Goal: Transaction & Acquisition: Purchase product/service

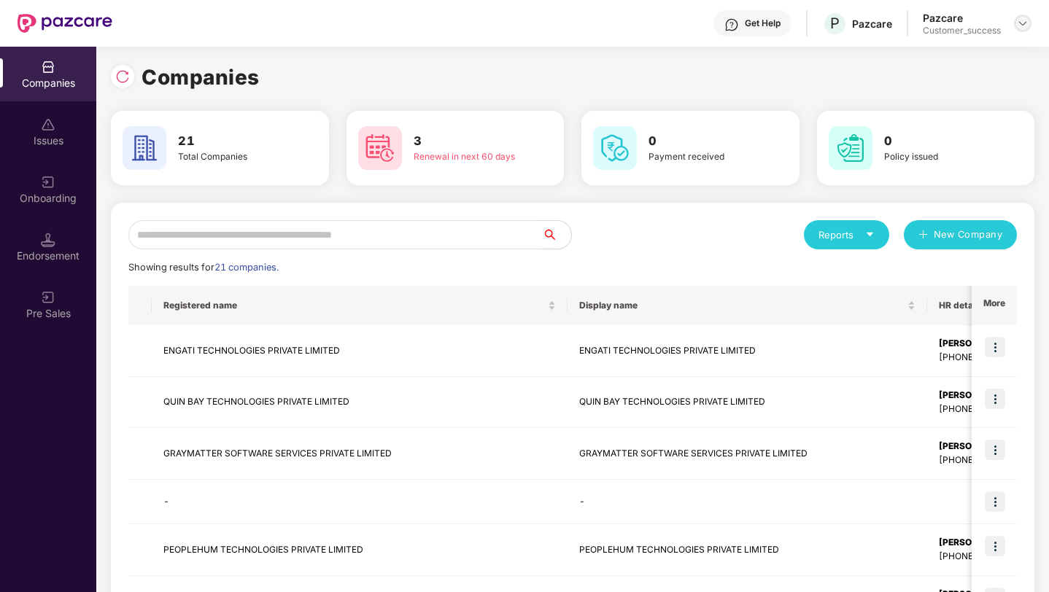
click at [1023, 23] on img at bounding box center [1022, 23] width 12 height 12
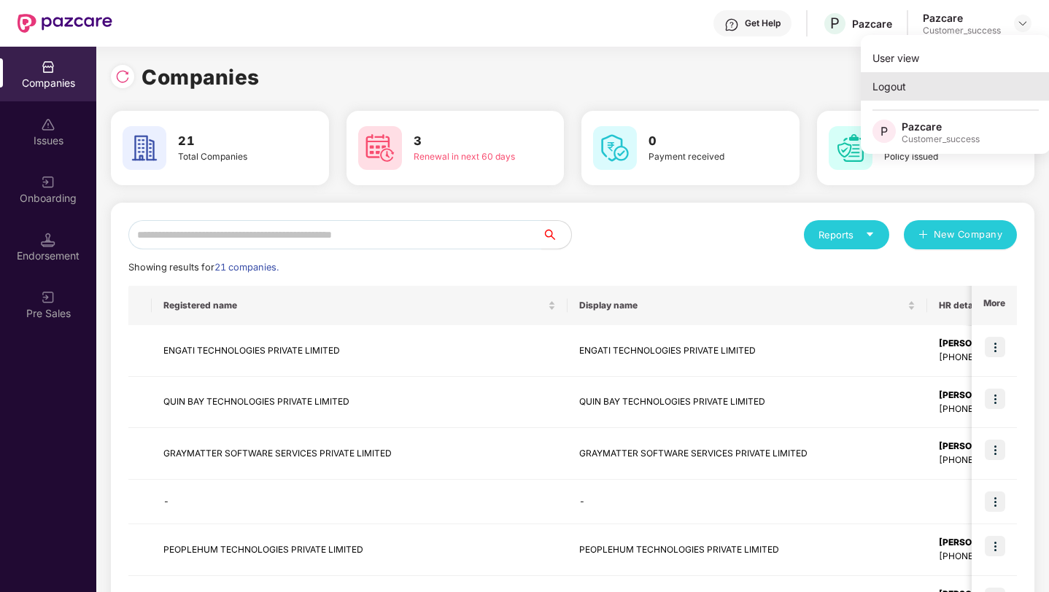
click at [938, 94] on div "Logout" at bounding box center [955, 86] width 190 height 28
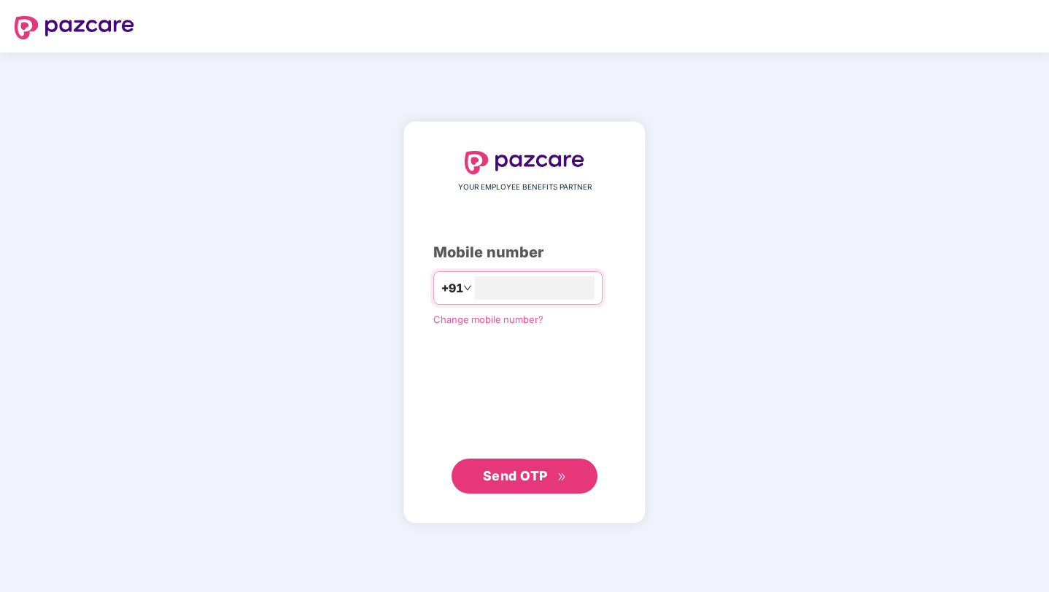
type input "**********"
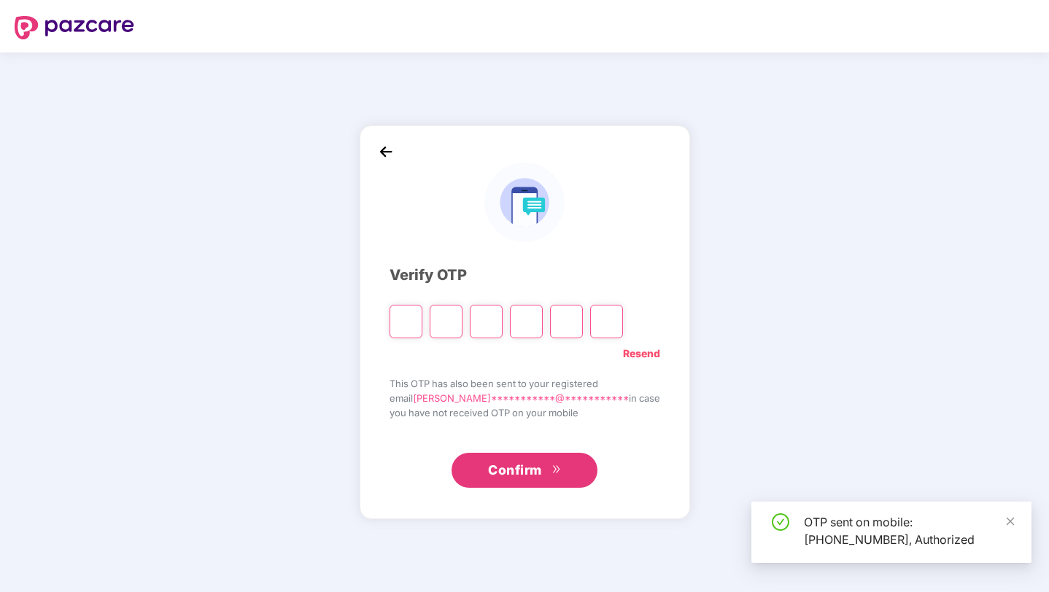
type input "*"
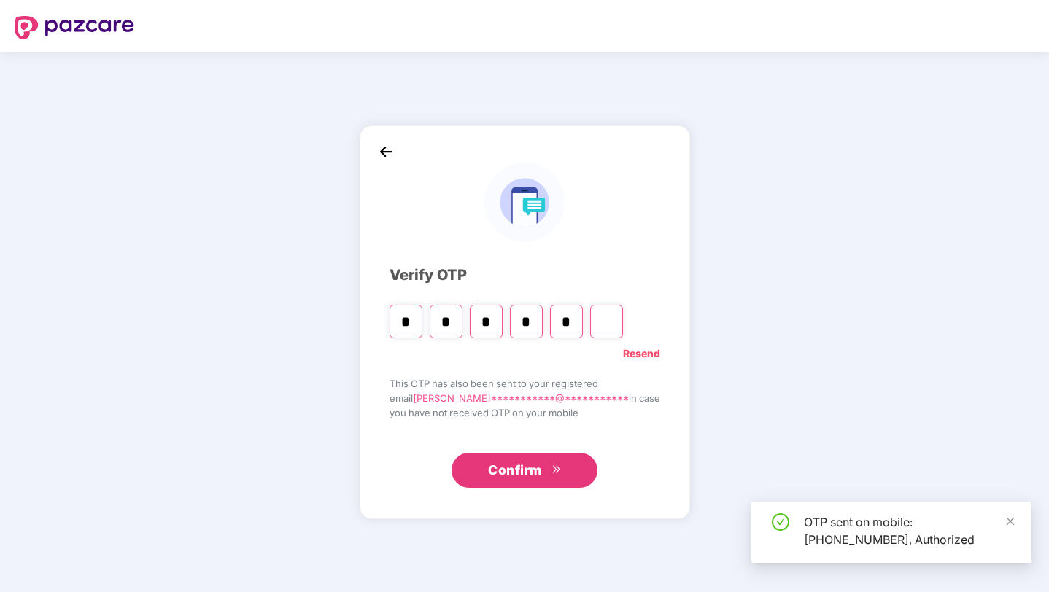
type input "*"
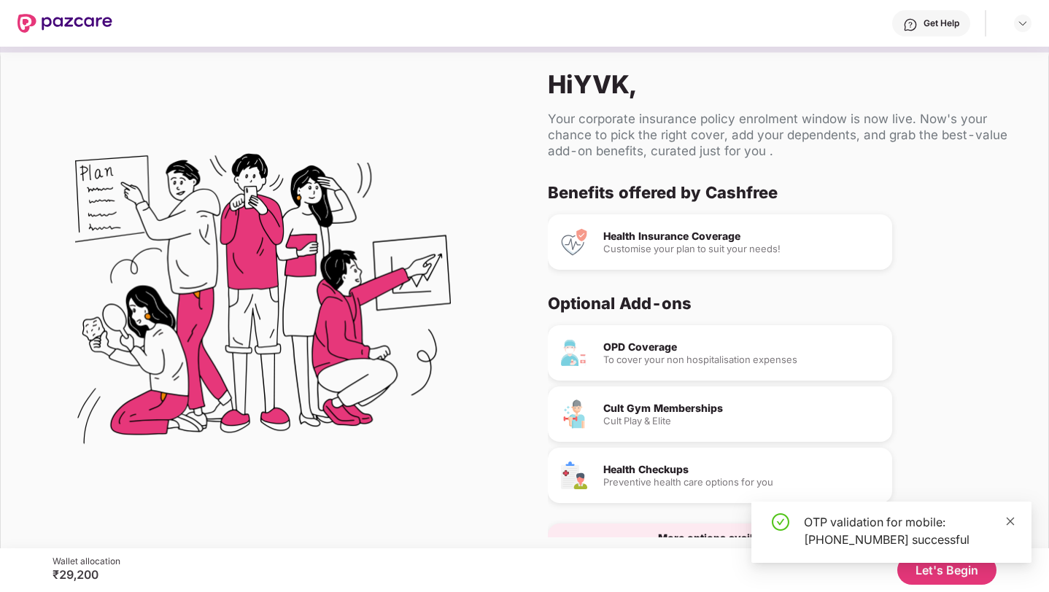
click at [1011, 521] on icon "close" at bounding box center [1010, 521] width 10 height 10
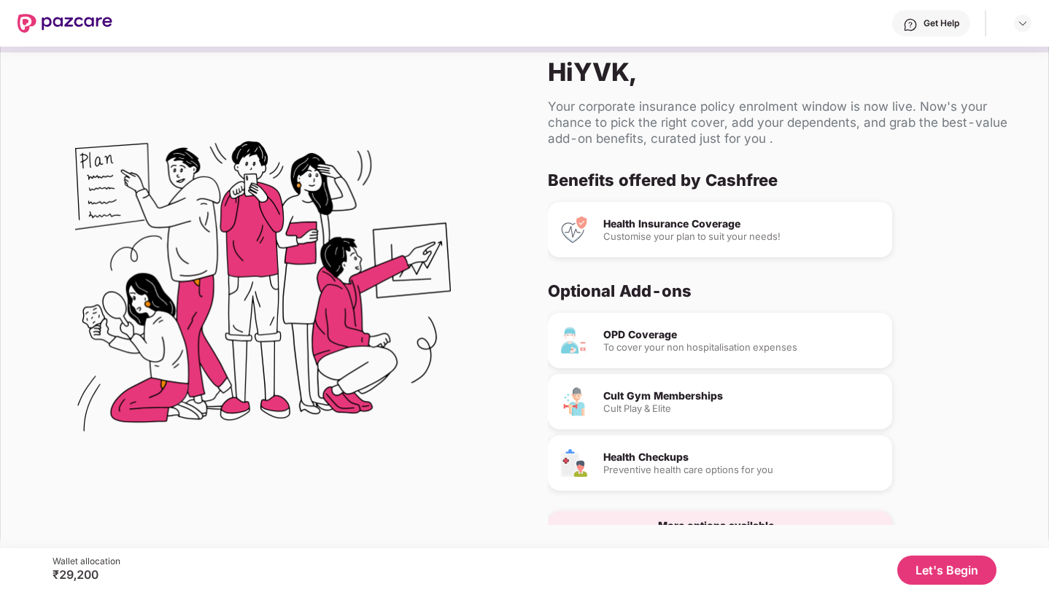
scroll to position [39, 0]
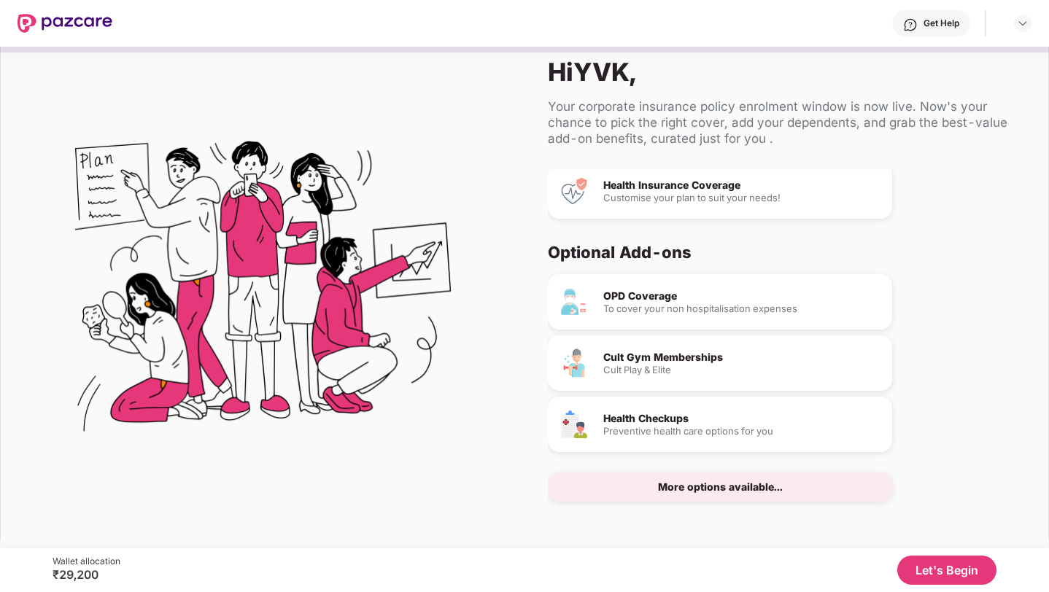
click at [965, 570] on button "Let's Begin" at bounding box center [946, 570] width 99 height 29
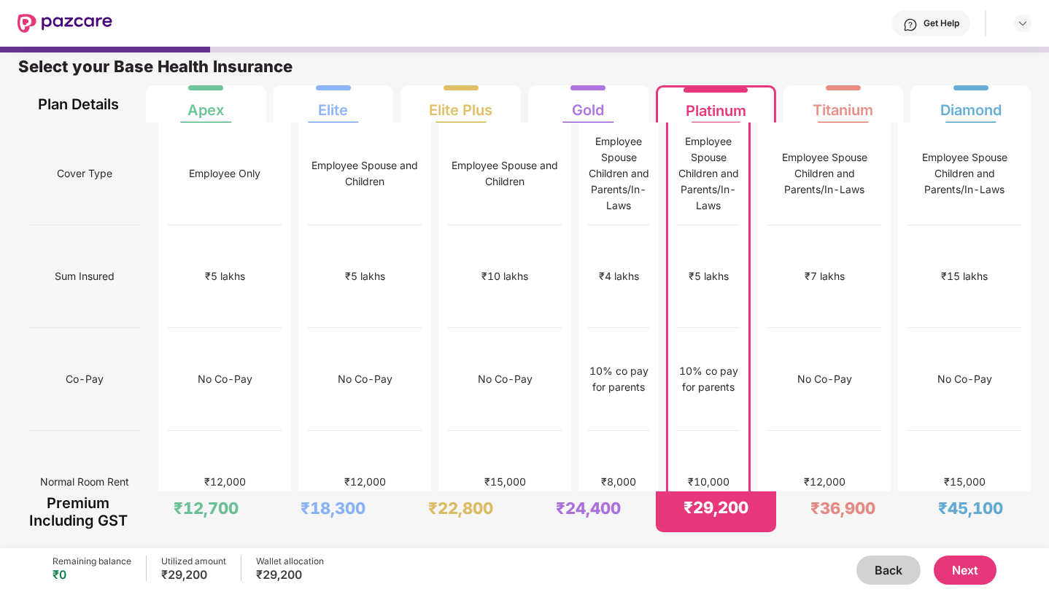
scroll to position [7, 0]
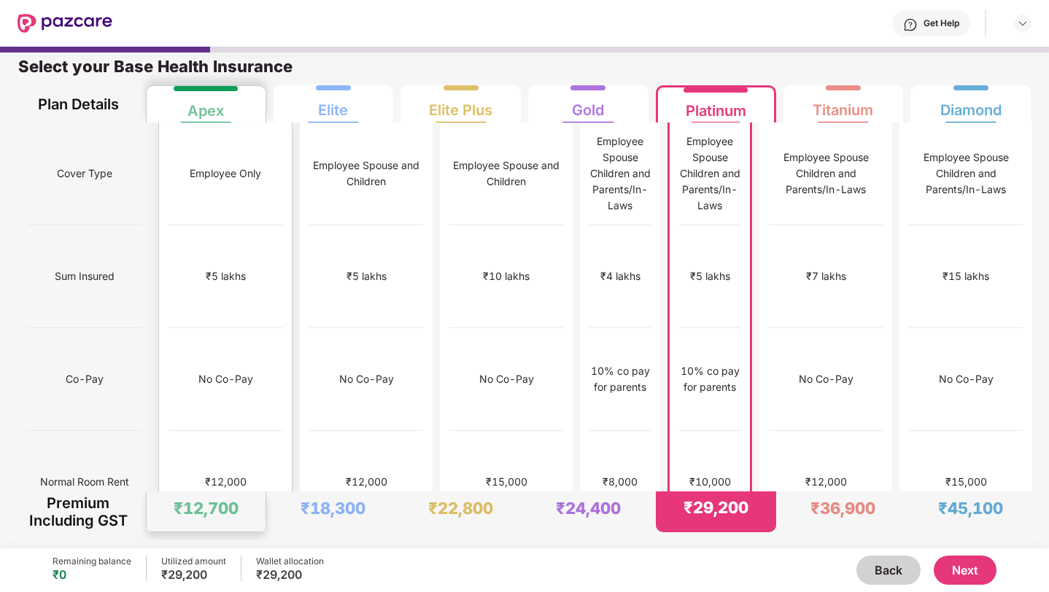
click at [238, 328] on div "No Co-Pay" at bounding box center [225, 379] width 114 height 103
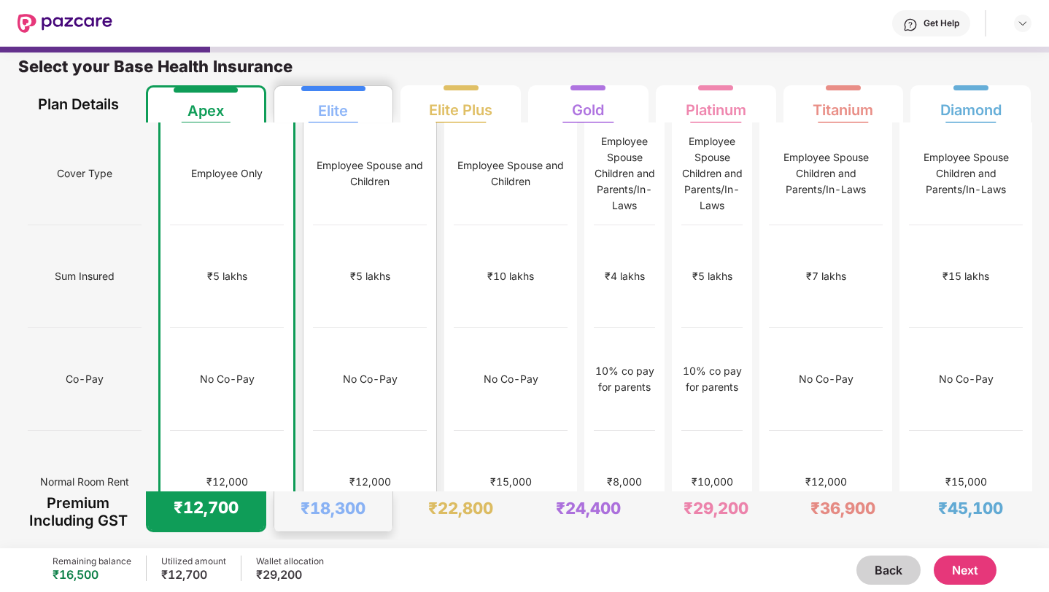
click at [313, 328] on div "No Co-Pay" at bounding box center [370, 379] width 114 height 103
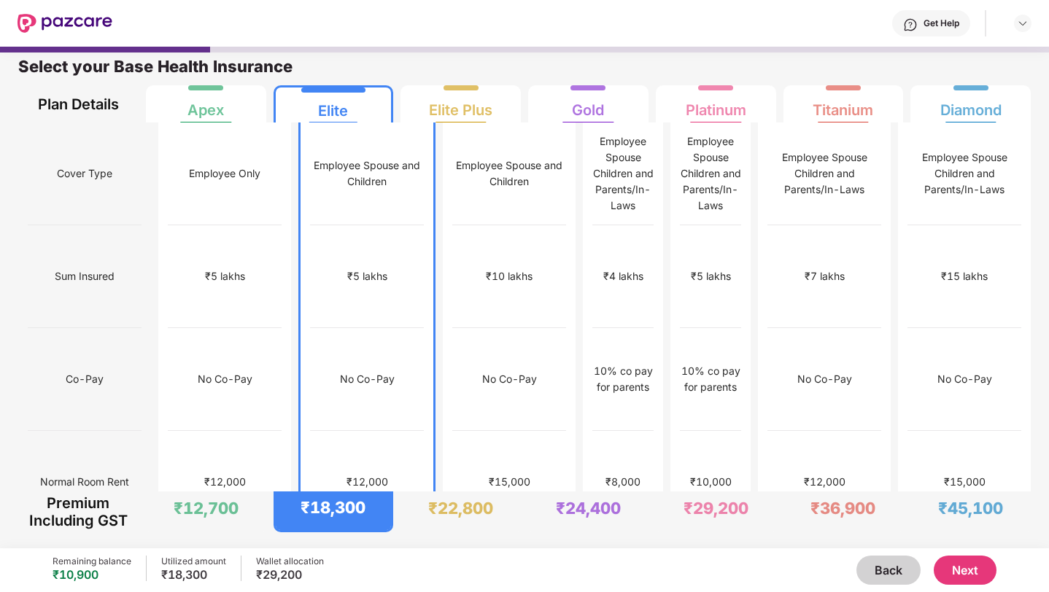
scroll to position [0, 0]
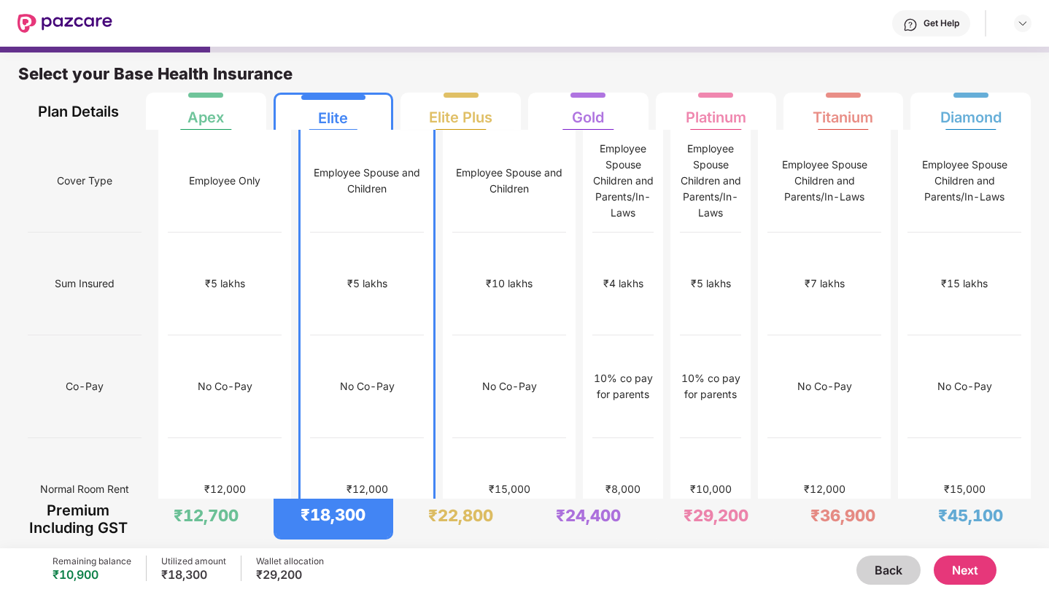
drag, startPoint x: 102, startPoint y: 572, endPoint x: 65, endPoint y: 572, distance: 37.2
click at [81, 572] on div "₹10,900" at bounding box center [91, 574] width 79 height 15
click at [65, 572] on div "₹10,900" at bounding box center [91, 574] width 79 height 15
click at [928, 438] on div "₹15,000" at bounding box center [965, 489] width 114 height 103
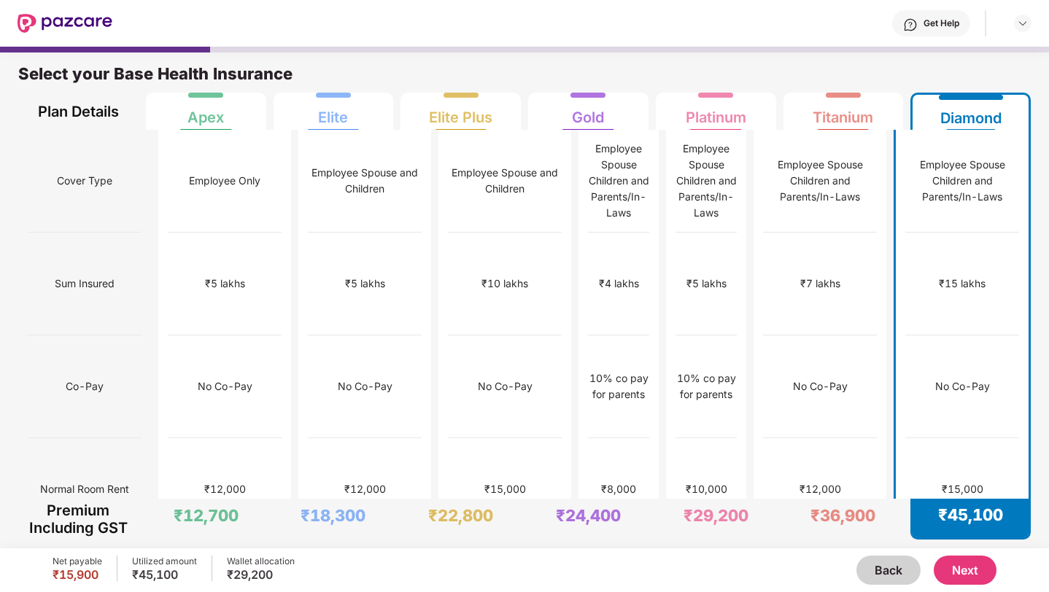
click at [962, 570] on button "Next" at bounding box center [964, 570] width 63 height 29
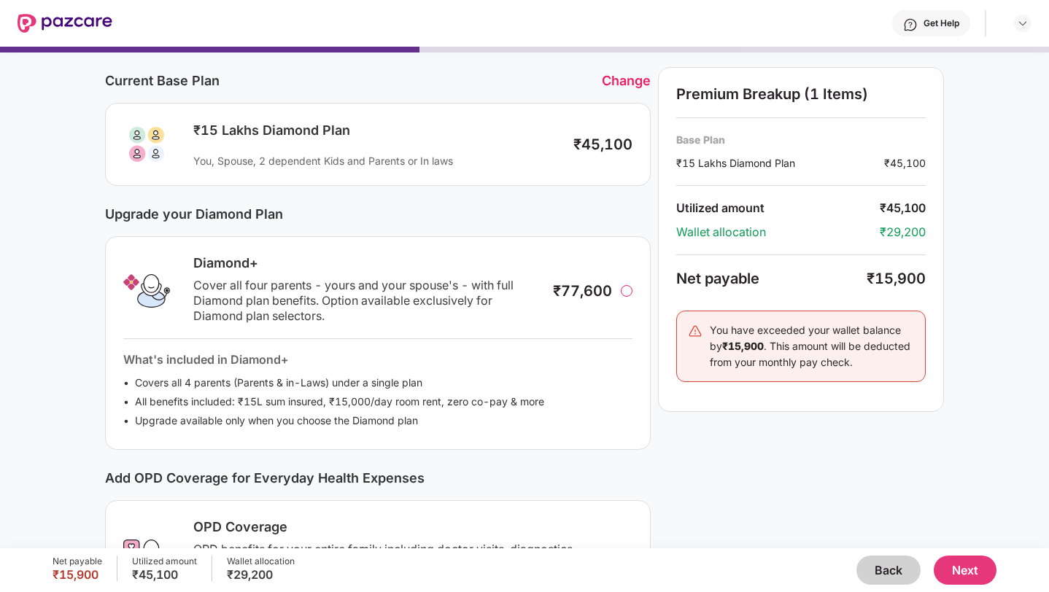
scroll to position [60, 0]
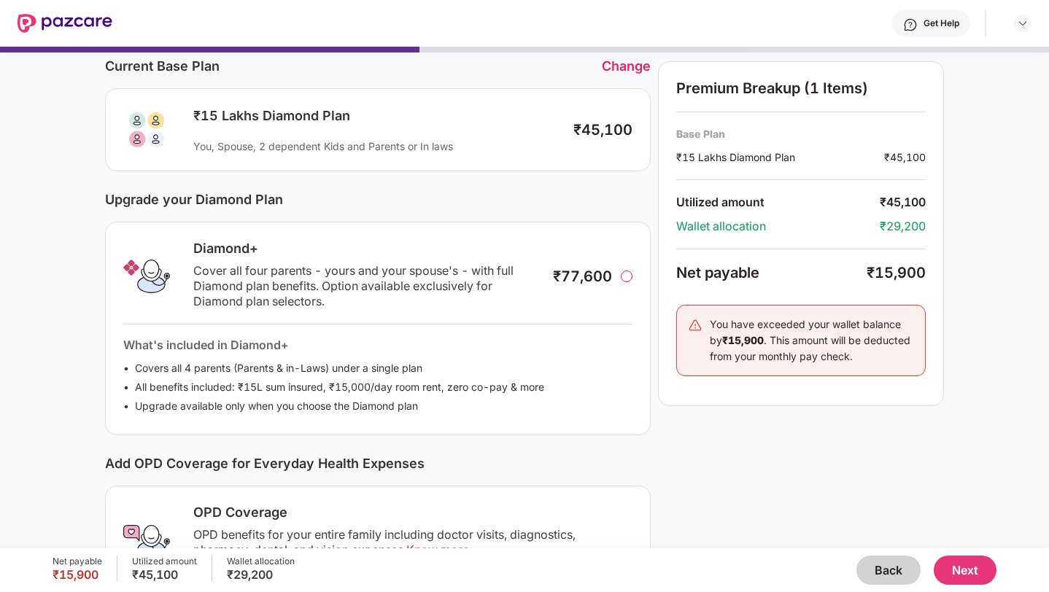
click at [629, 279] on div at bounding box center [627, 277] width 12 height 12
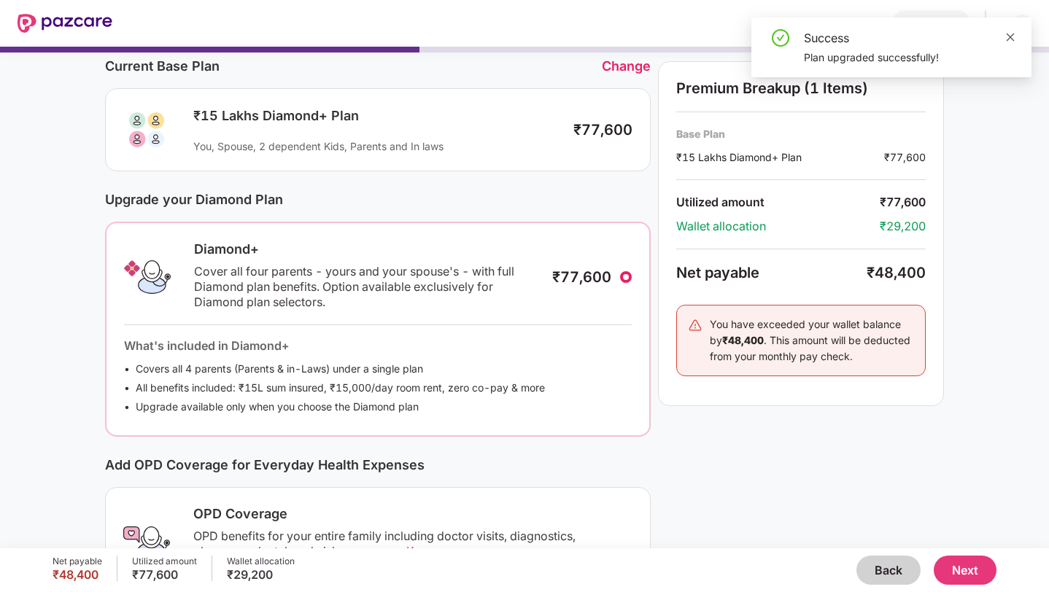
click at [1011, 36] on icon "close" at bounding box center [1010, 37] width 10 height 10
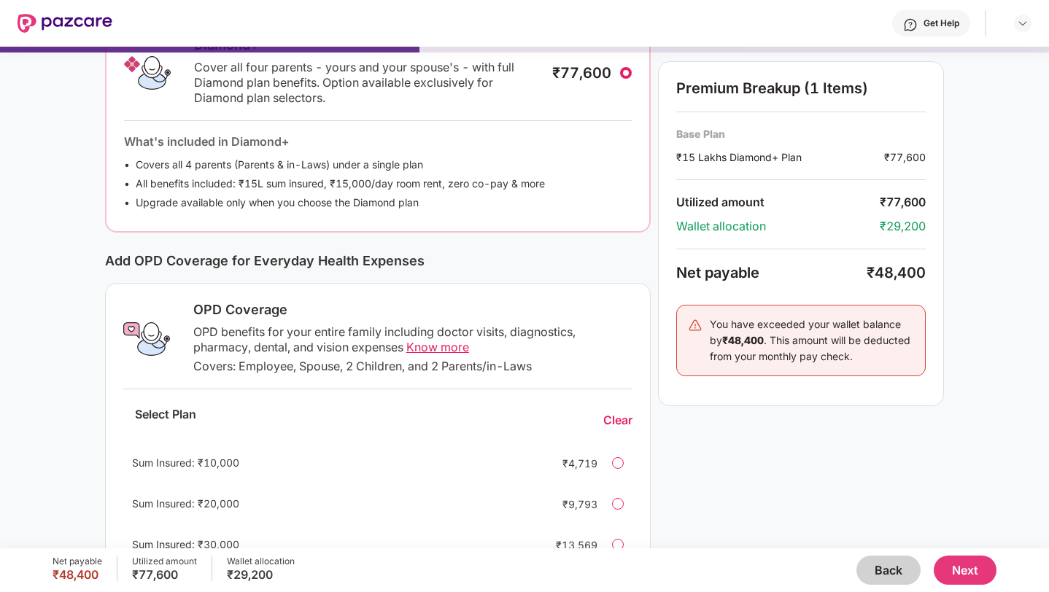
scroll to position [319, 0]
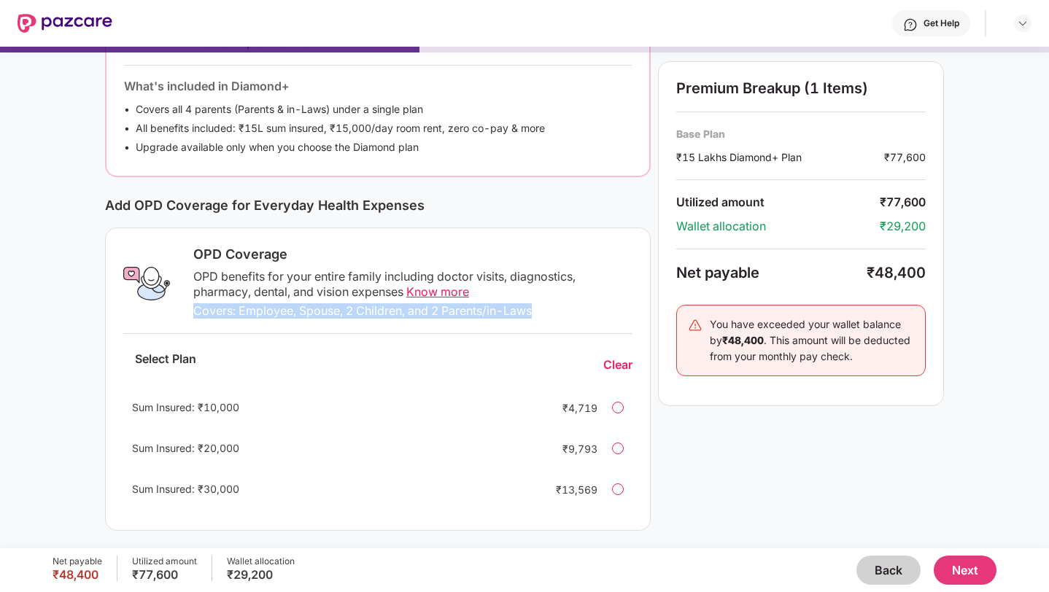
drag, startPoint x: 194, startPoint y: 308, endPoint x: 538, endPoint y: 308, distance: 344.2
click at [540, 308] on div "Covers: Employee, Spouse, 2 Children, and 2 Parents/in-Laws" at bounding box center [412, 310] width 439 height 15
click at [468, 309] on div "Covers: Employee, Spouse, 2 Children, and 2 Parents/in-Laws" at bounding box center [412, 310] width 439 height 15
click at [620, 411] on div at bounding box center [618, 408] width 12 height 12
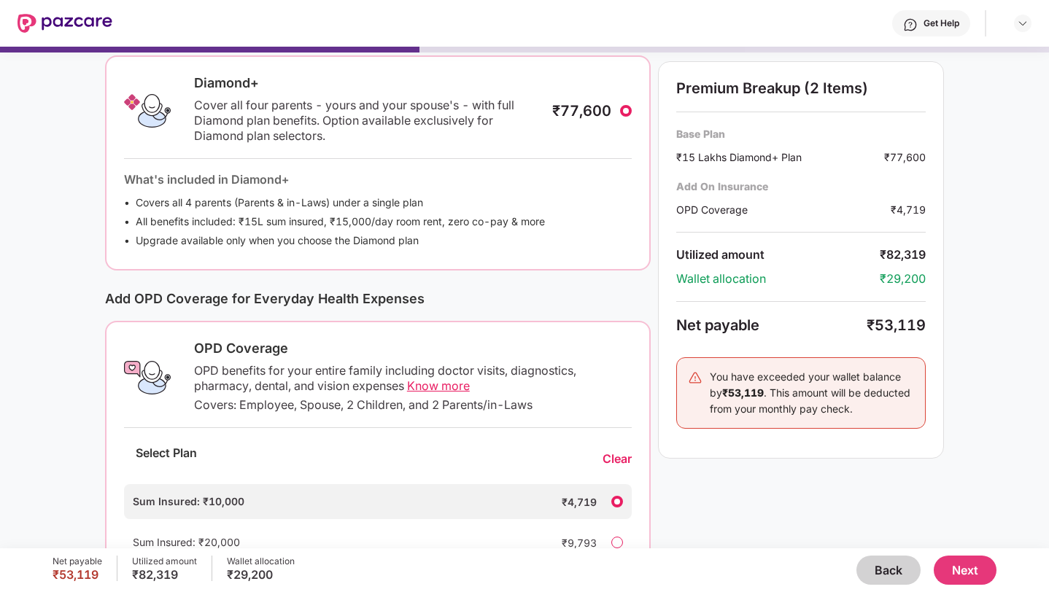
scroll to position [321, 0]
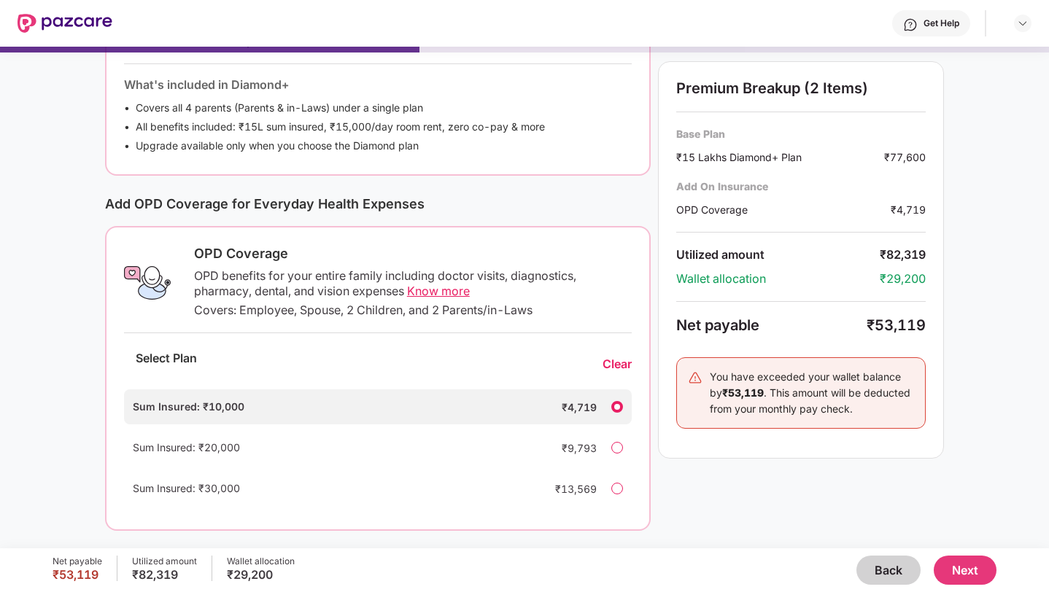
click at [957, 571] on button "Next" at bounding box center [964, 570] width 63 height 29
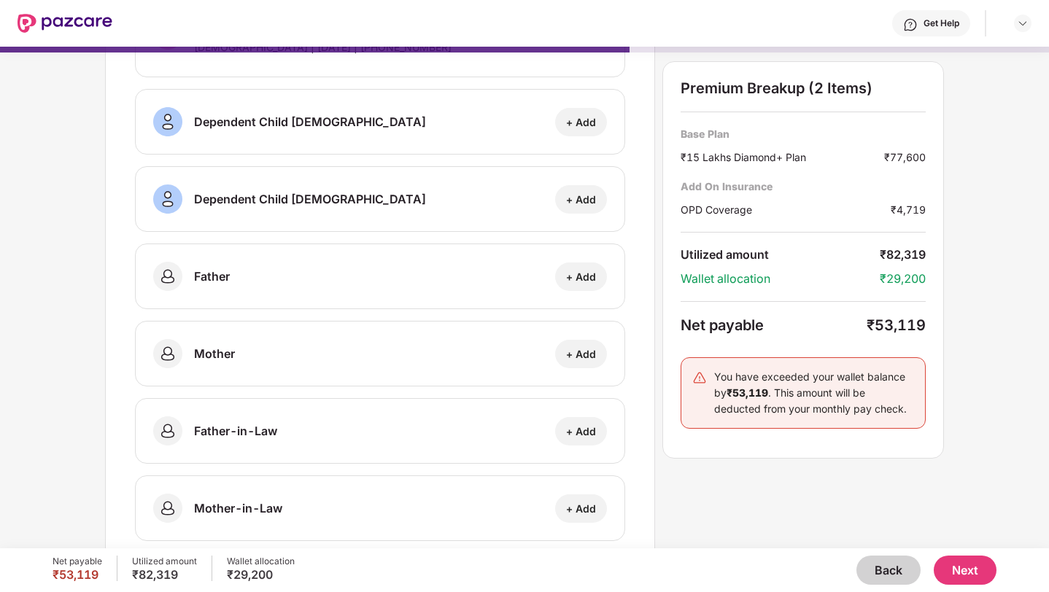
scroll to position [237, 0]
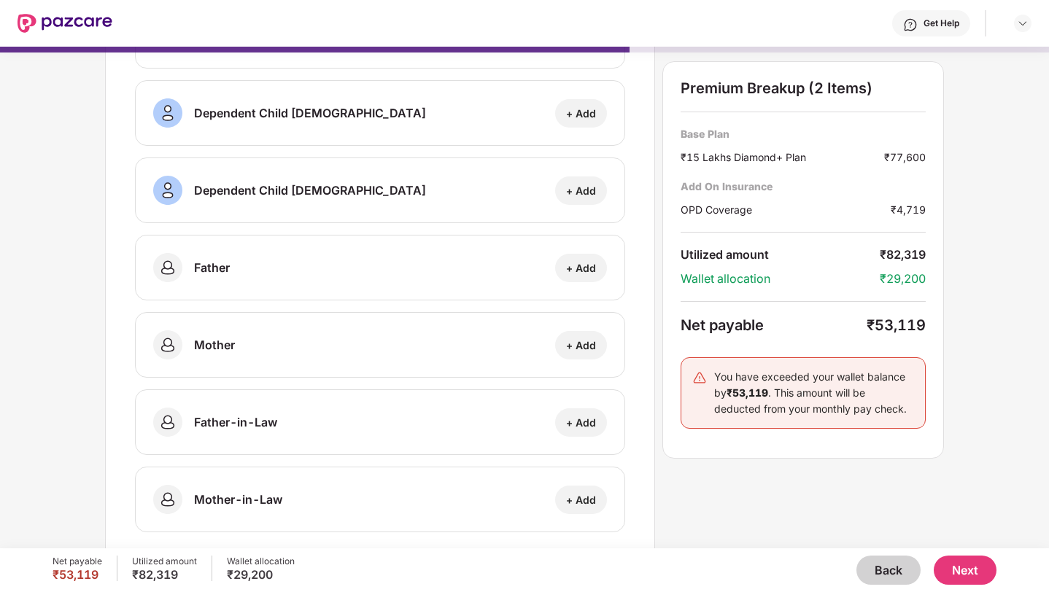
click at [978, 576] on button "Next" at bounding box center [964, 570] width 63 height 29
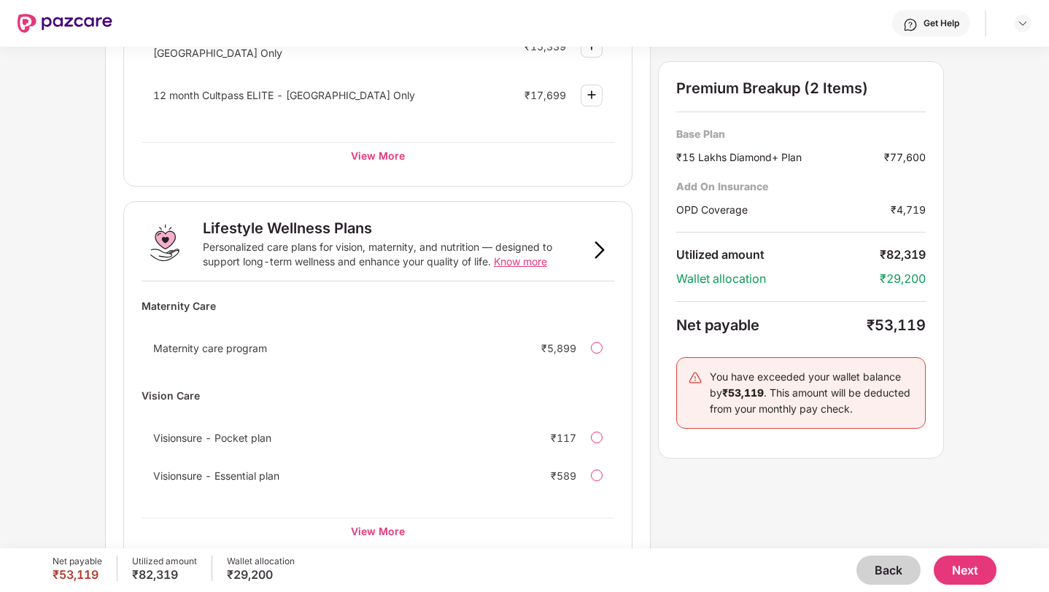
scroll to position [844, 0]
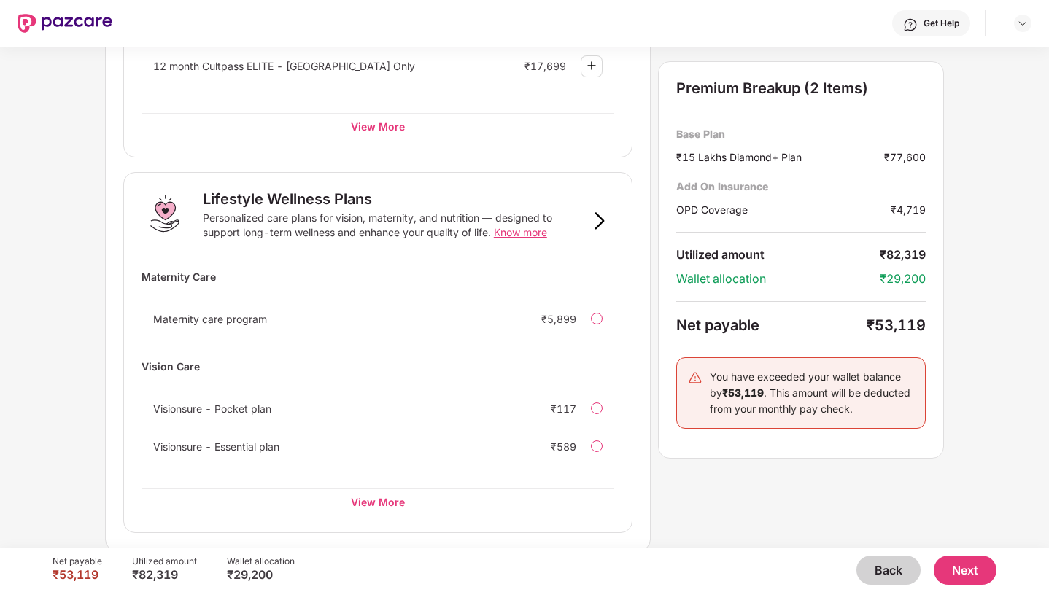
click at [514, 231] on span "Know more" at bounding box center [520, 232] width 53 height 12
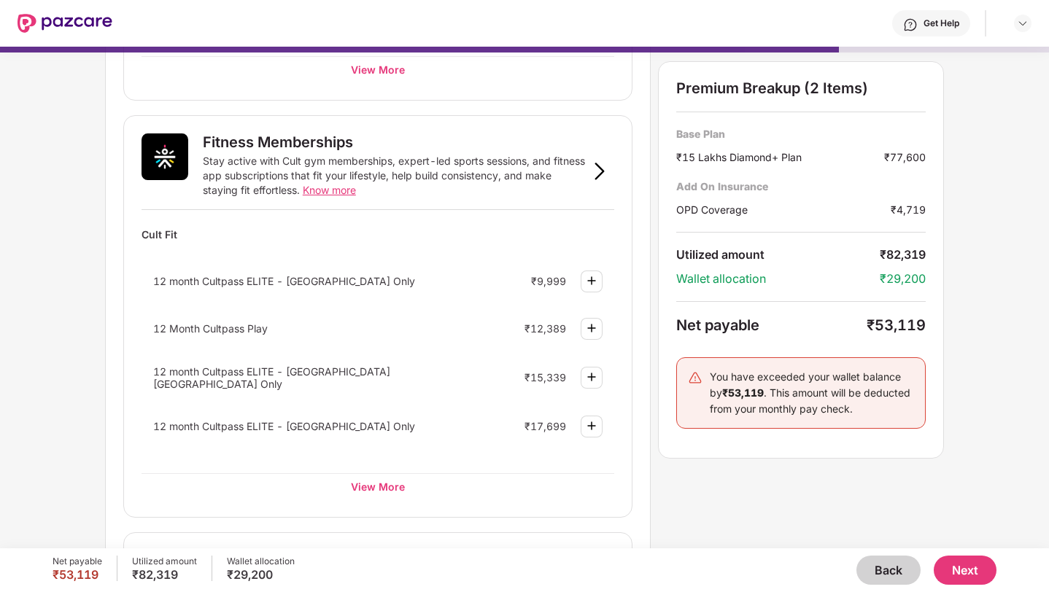
scroll to position [483, 0]
click at [596, 282] on img at bounding box center [591, 281] width 17 height 17
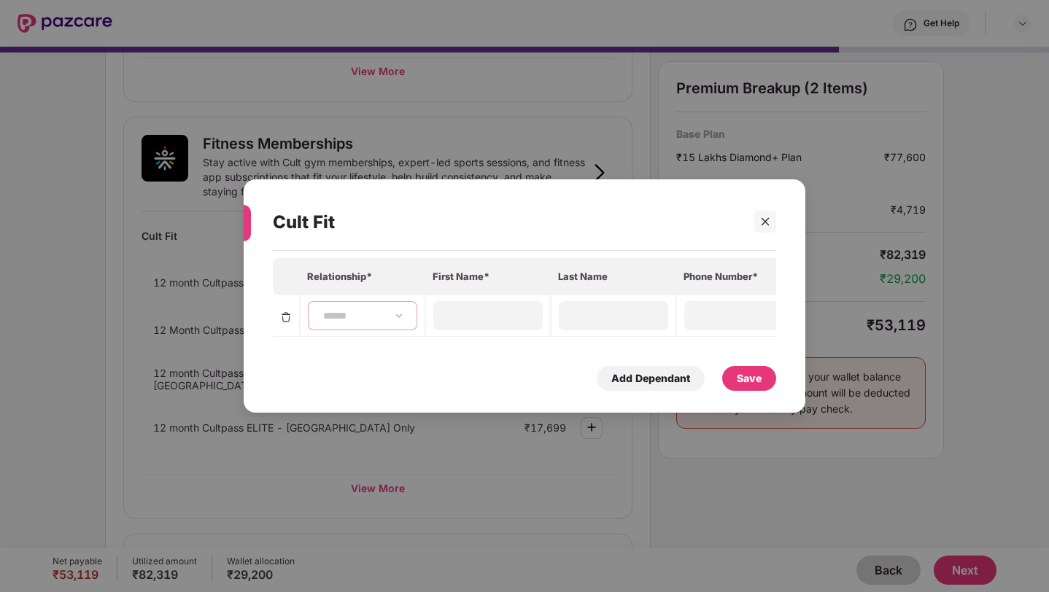
click at [348, 319] on select "**********" at bounding box center [362, 316] width 85 height 12
select select "****"
type input "***"
type input "**********"
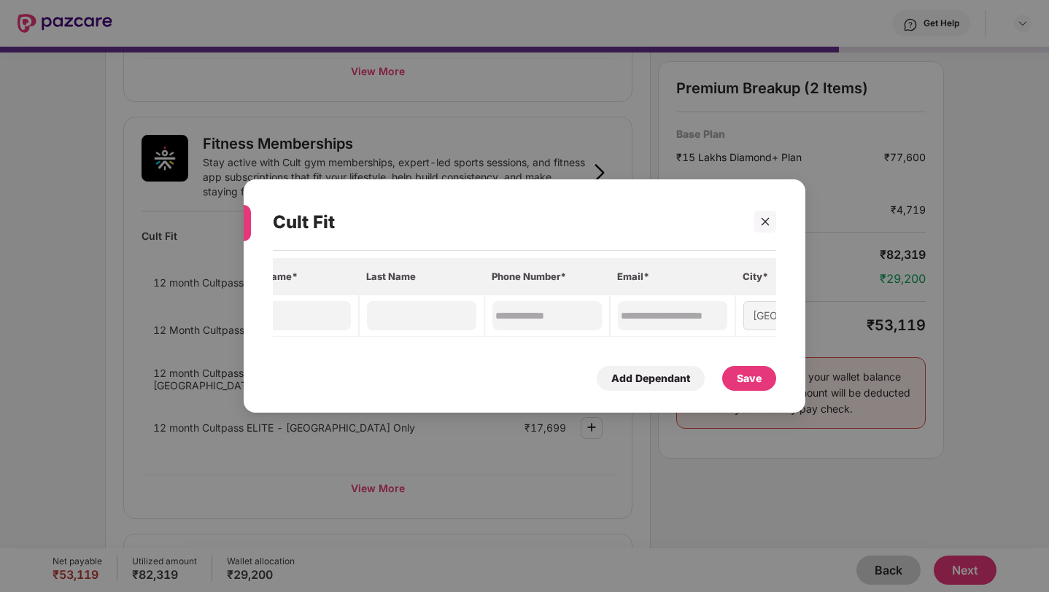
scroll to position [0, 199]
click at [755, 376] on div "Save" at bounding box center [748, 378] width 25 height 16
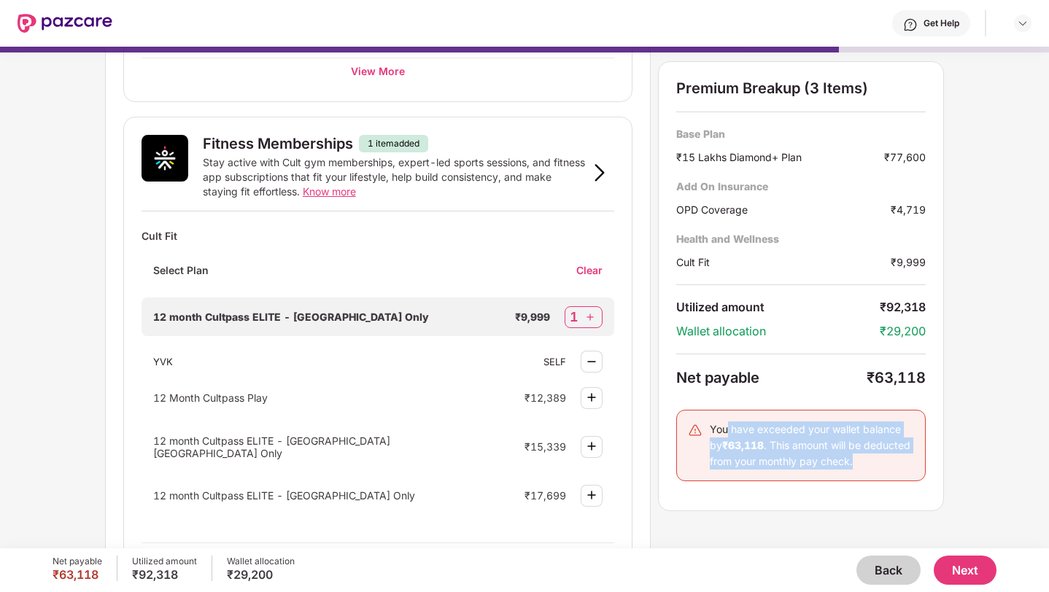
drag, startPoint x: 728, startPoint y: 433, endPoint x: 890, endPoint y: 462, distance: 164.4
click at [890, 462] on div "You have exceeded your wallet balance by ₹63,118 . This amount will be deducted…" at bounding box center [811, 445] width 204 height 48
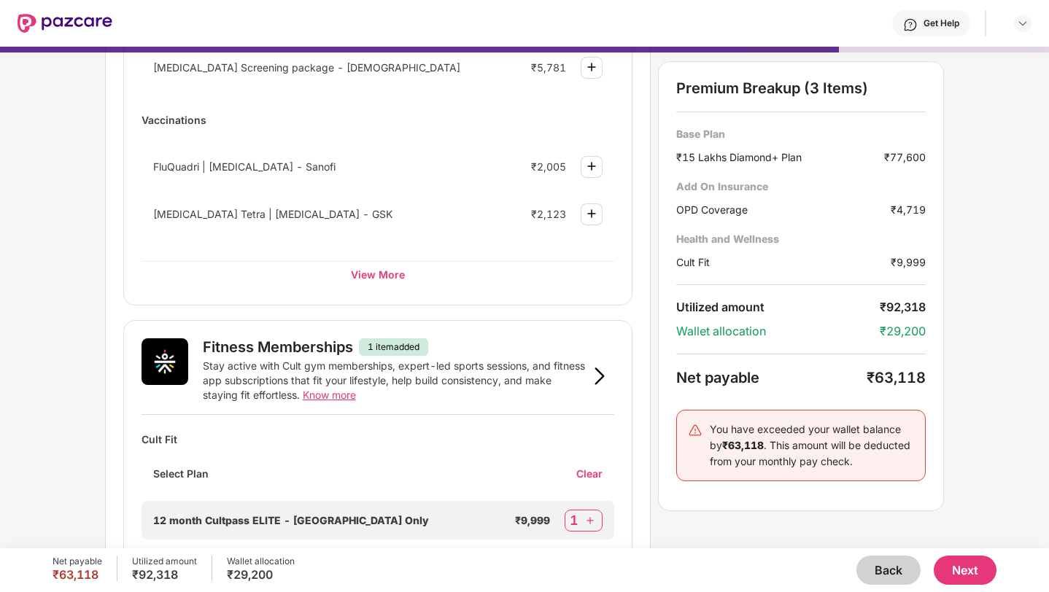
scroll to position [198, 0]
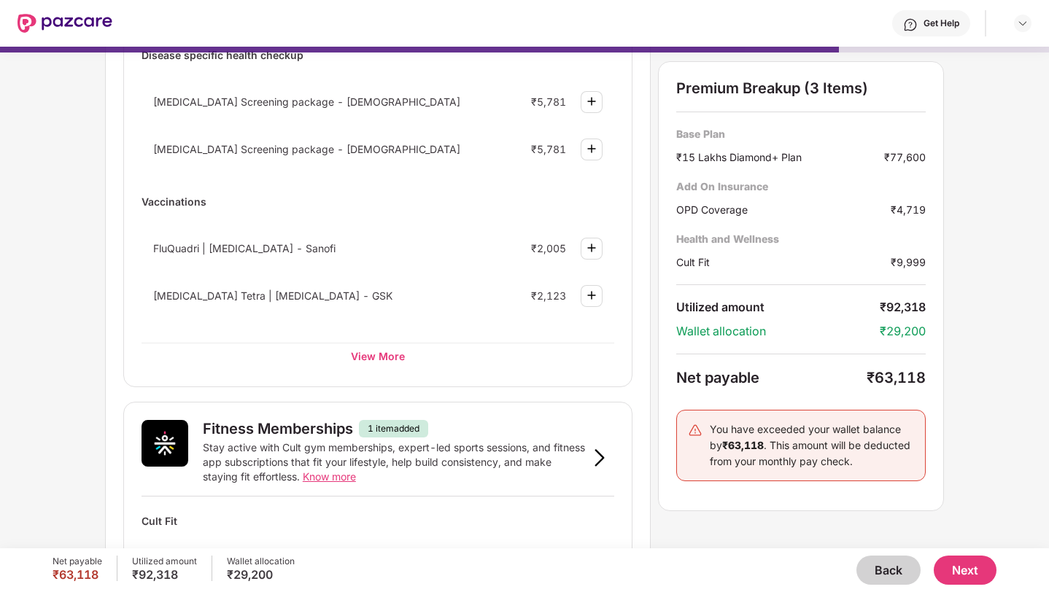
click at [963, 570] on button "Next" at bounding box center [964, 570] width 63 height 29
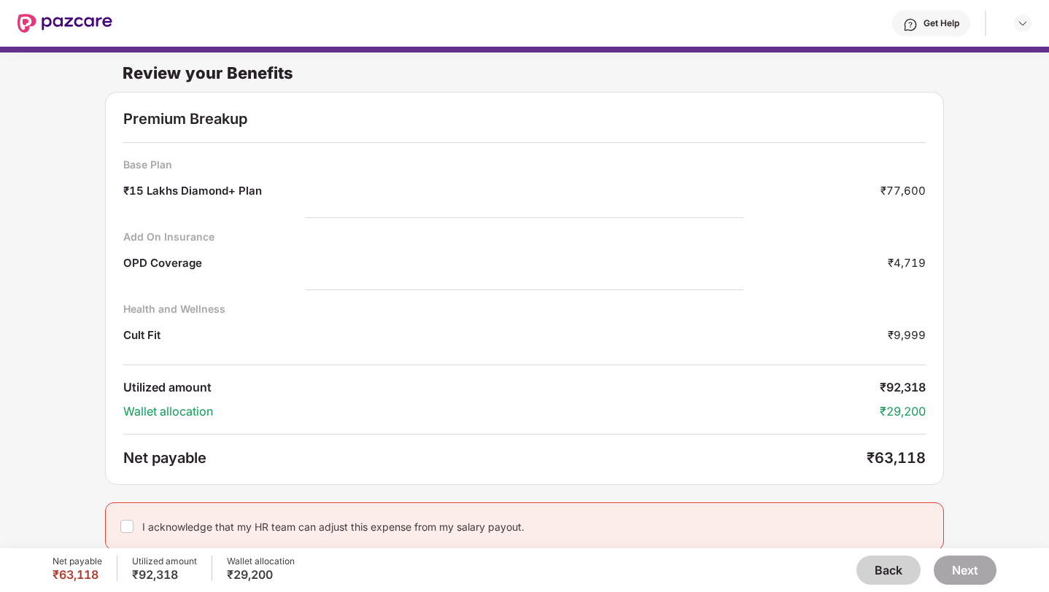
scroll to position [7, 0]
